Goal: Task Accomplishment & Management: Manage account settings

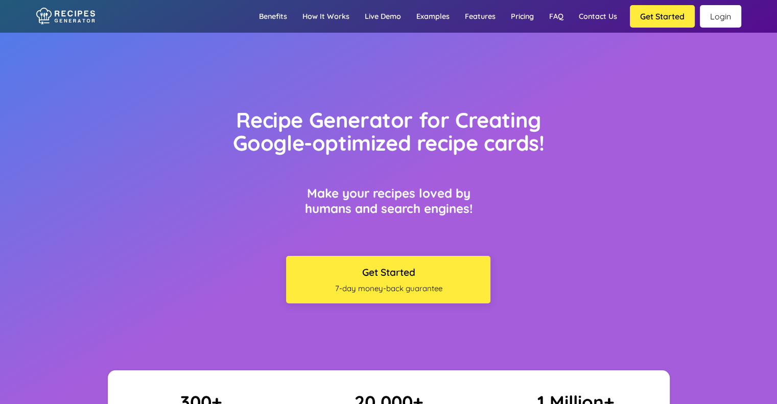
click at [714, 15] on link "Login" at bounding box center [720, 16] width 41 height 22
click at [719, 18] on link "Login" at bounding box center [720, 16] width 41 height 22
click at [714, 14] on link "Login" at bounding box center [720, 16] width 41 height 22
